Goal: Task Accomplishment & Management: Manage account settings

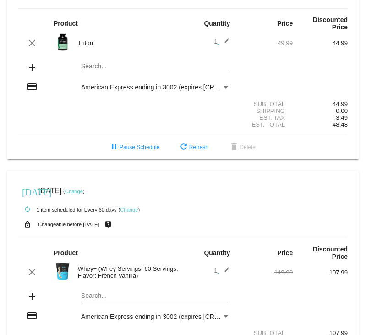
scroll to position [46, 0]
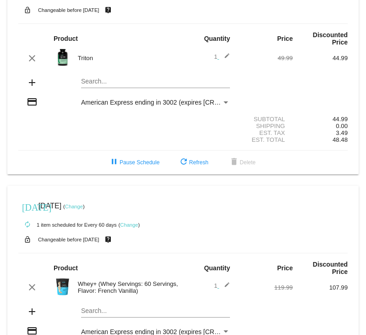
click at [127, 227] on link "Change" at bounding box center [129, 225] width 18 height 6
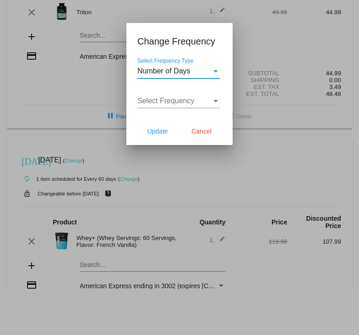
click at [208, 73] on div "Number of Days" at bounding box center [175, 71] width 74 height 8
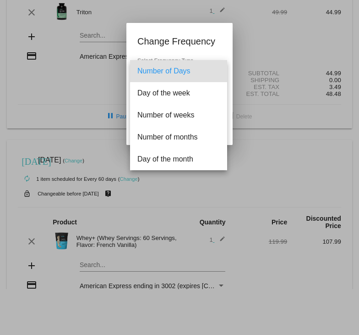
click at [260, 138] on div at bounding box center [179, 167] width 359 height 335
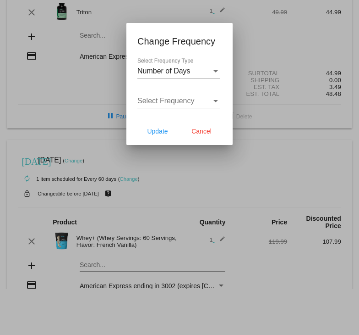
click at [210, 103] on div "Select Frequency" at bounding box center [179, 101] width 83 height 8
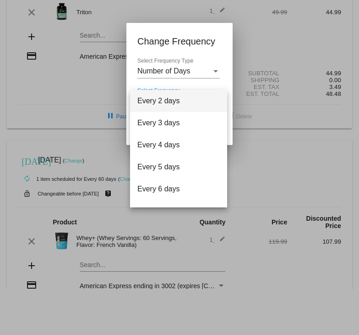
click at [202, 79] on div at bounding box center [179, 167] width 359 height 335
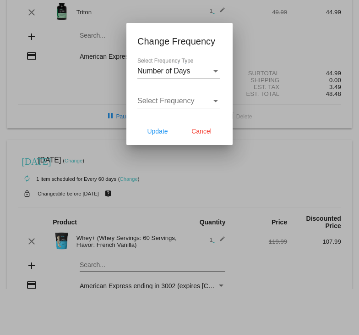
click at [204, 74] on div "Number of Days" at bounding box center [175, 71] width 74 height 8
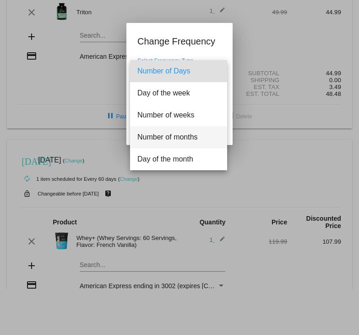
click at [166, 135] on span "Number of months" at bounding box center [179, 137] width 83 height 22
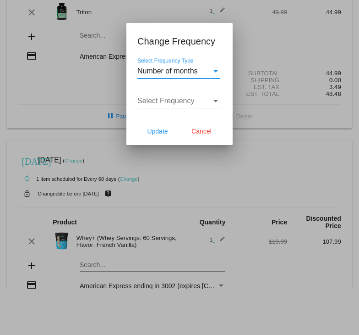
click at [199, 105] on div "Select Frequency Select Frequency" at bounding box center [179, 98] width 83 height 21
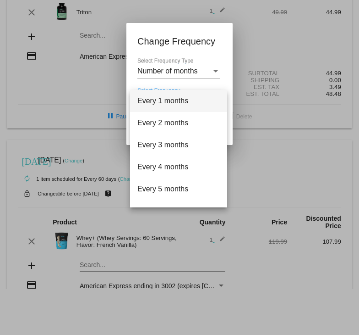
click at [136, 59] on div at bounding box center [179, 167] width 359 height 335
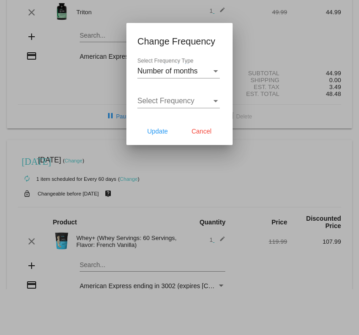
click at [180, 72] on span "Number of months" at bounding box center [168, 71] width 61 height 8
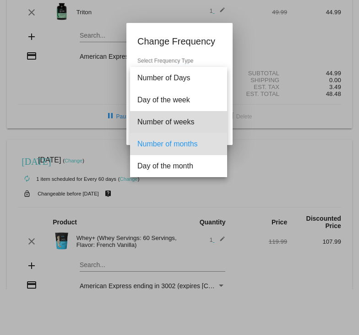
click at [177, 125] on span "Number of weeks" at bounding box center [179, 122] width 83 height 22
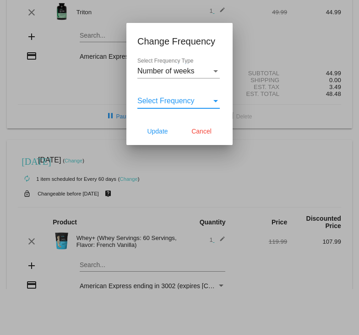
click at [206, 103] on div "Select Frequency" at bounding box center [175, 101] width 74 height 8
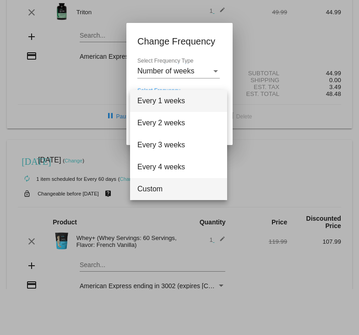
click at [154, 188] on span "Custom" at bounding box center [179, 189] width 83 height 22
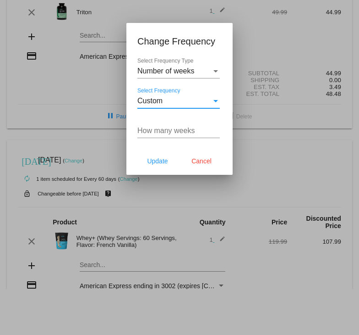
click at [149, 128] on input "How many weeks" at bounding box center [179, 131] width 83 height 8
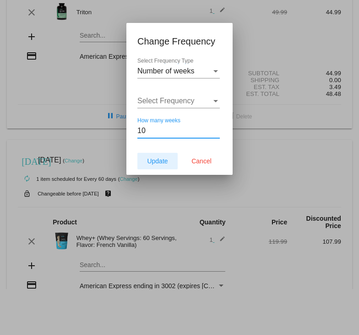
type input "10"
click at [168, 157] on span "Update" at bounding box center [157, 160] width 21 height 7
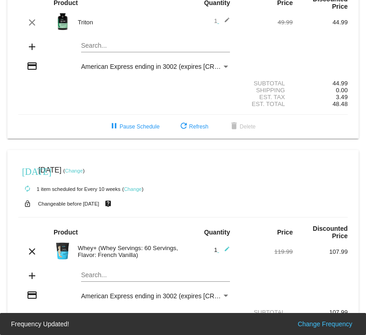
scroll to position [128, 0]
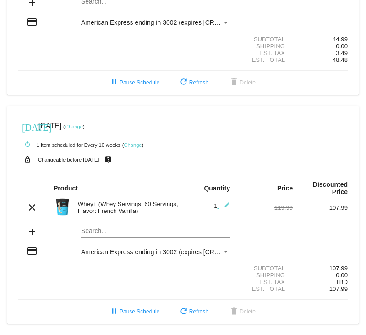
click at [83, 125] on link "Change" at bounding box center [74, 127] width 18 height 6
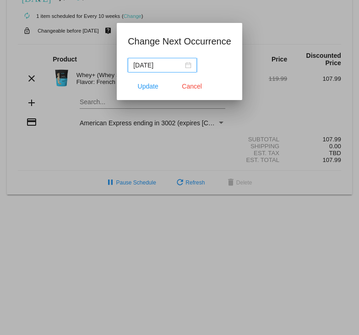
click at [186, 66] on div "[DATE]" at bounding box center [162, 65] width 58 height 10
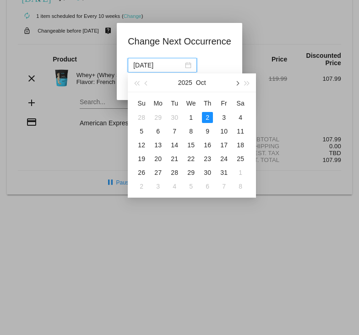
click at [237, 85] on span "button" at bounding box center [237, 83] width 5 height 5
click at [159, 130] on div "3" at bounding box center [158, 131] width 11 height 11
type input "[DATE]"
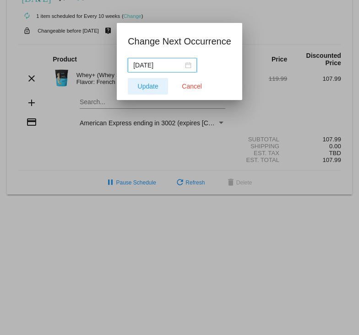
click at [151, 88] on span "Update" at bounding box center [148, 86] width 21 height 7
